Goal: Browse casually

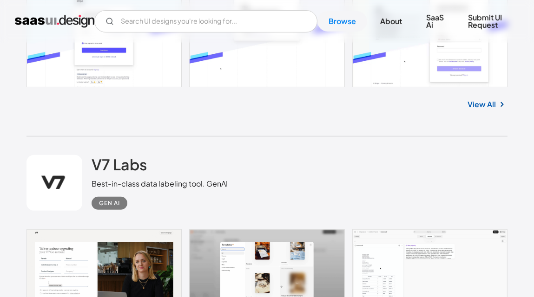
scroll to position [789, 0]
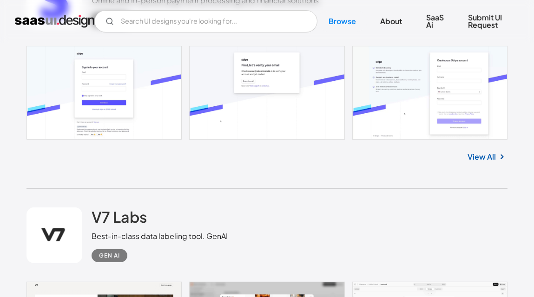
click at [490, 152] on link "View All" at bounding box center [482, 156] width 28 height 11
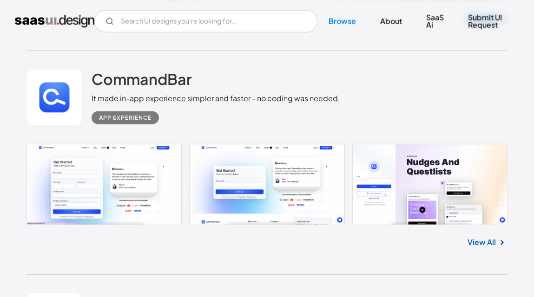
scroll to position [1948, 0]
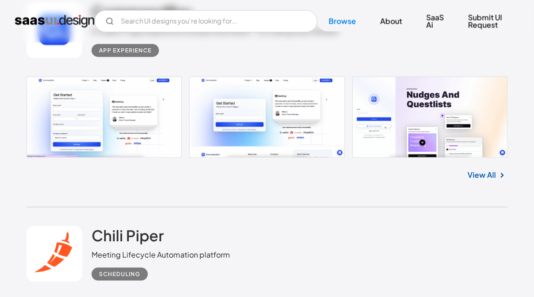
click at [175, 127] on link at bounding box center [266, 117] width 480 height 81
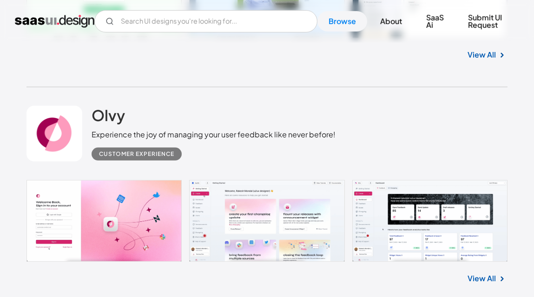
scroll to position [6956, 0]
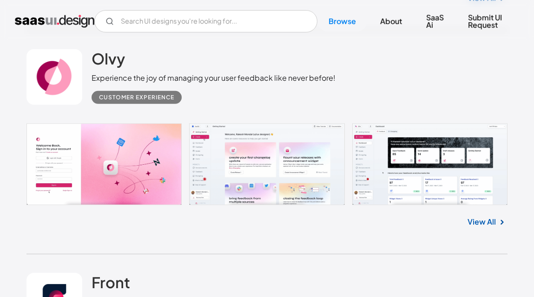
click at [478, 216] on link "View All" at bounding box center [482, 221] width 28 height 11
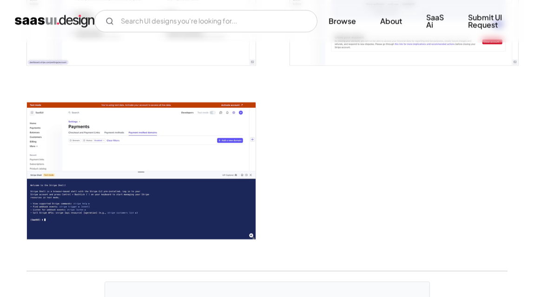
scroll to position [2183, 0]
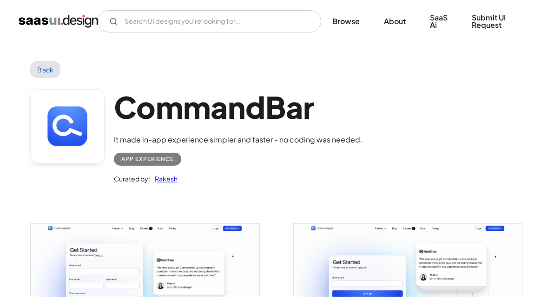
scroll to position [185, 0]
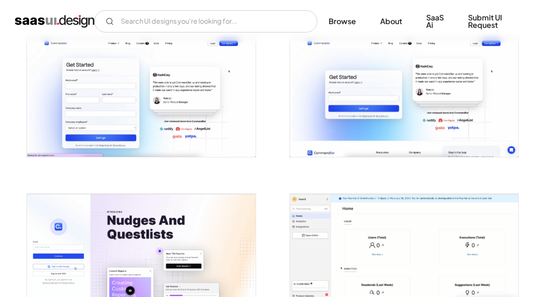
click at [179, 117] on img "open lightbox" at bounding box center [141, 97] width 228 height 119
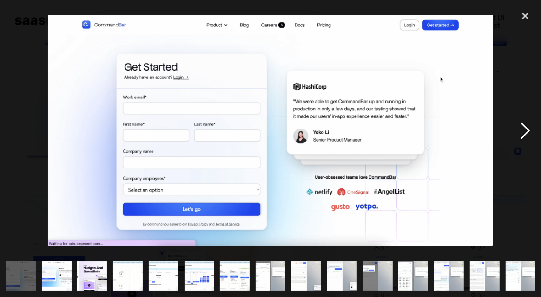
click at [526, 133] on div "next image" at bounding box center [525, 131] width 32 height 250
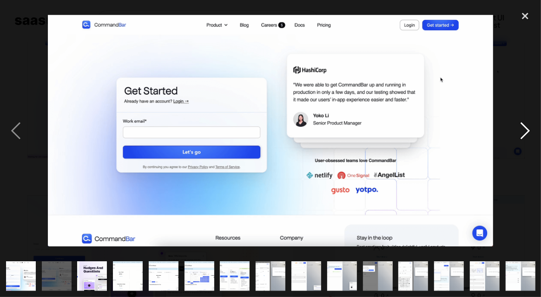
click at [527, 133] on div "next image" at bounding box center [525, 131] width 32 height 250
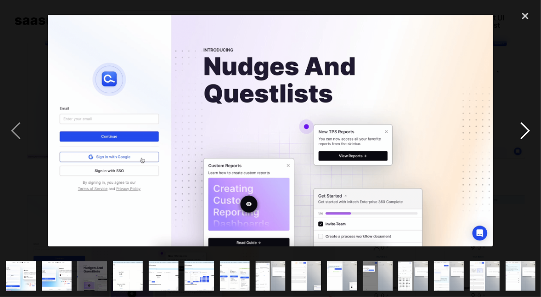
click at [528, 132] on div "next image" at bounding box center [525, 131] width 32 height 250
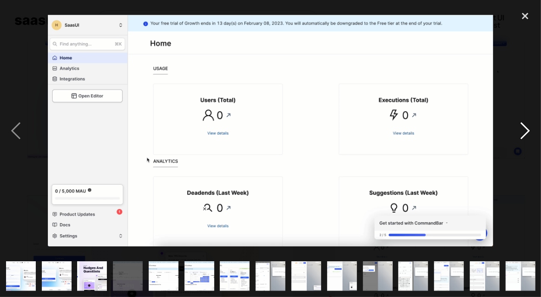
click at [528, 132] on div "next image" at bounding box center [525, 131] width 32 height 250
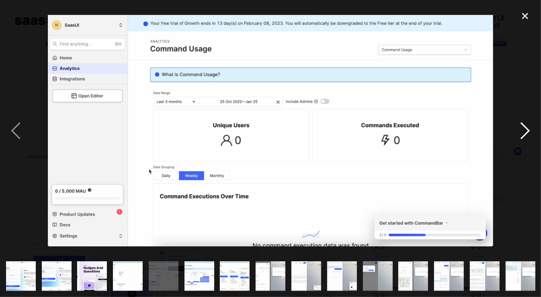
click at [533, 68] on div "next image" at bounding box center [525, 131] width 32 height 250
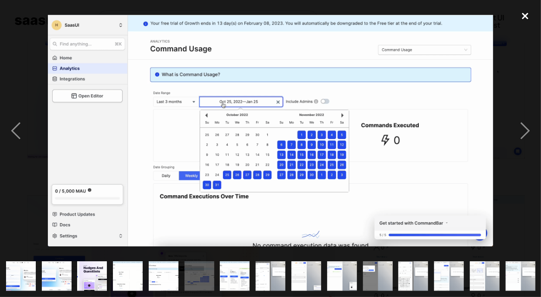
click at [530, 16] on div "close lightbox" at bounding box center [525, 16] width 32 height 20
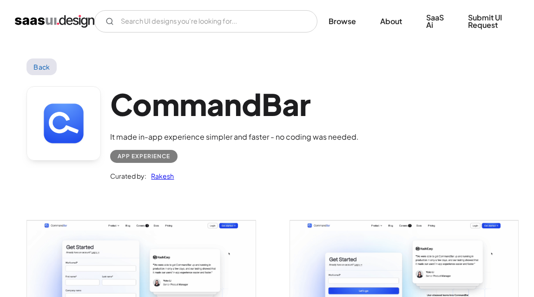
scroll to position [0, 0]
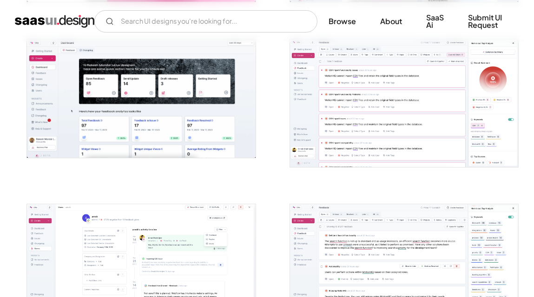
scroll to position [185, 0]
